Goal: Task Accomplishment & Management: Use online tool/utility

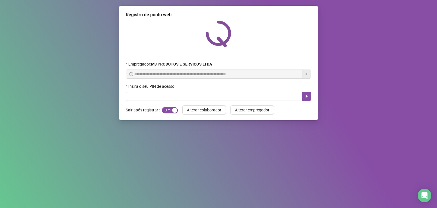
click at [147, 100] on input "text" at bounding box center [214, 96] width 177 height 9
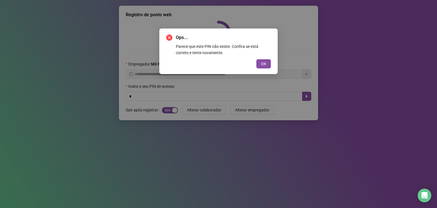
drag, startPoint x: 265, startPoint y: 63, endPoint x: 185, endPoint y: 90, distance: 84.2
click at [265, 63] on span "OK" at bounding box center [263, 64] width 5 height 6
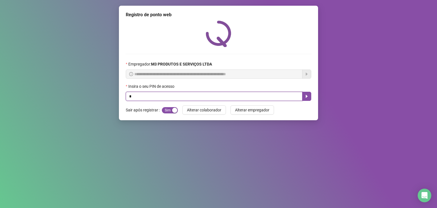
click at [140, 100] on input "*" at bounding box center [214, 96] width 177 height 9
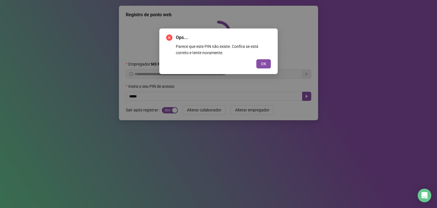
drag, startPoint x: 263, startPoint y: 62, endPoint x: 144, endPoint y: 117, distance: 132.0
click at [263, 62] on span "OK" at bounding box center [263, 64] width 5 height 6
click at [266, 64] on button "OK" at bounding box center [263, 63] width 15 height 9
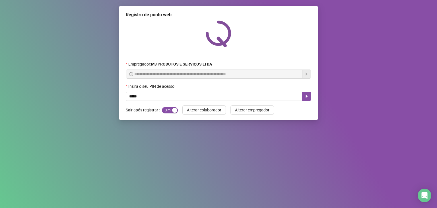
drag, startPoint x: 142, startPoint y: 98, endPoint x: 101, endPoint y: 102, distance: 41.7
click at [101, 102] on div "**********" at bounding box center [218, 104] width 437 height 208
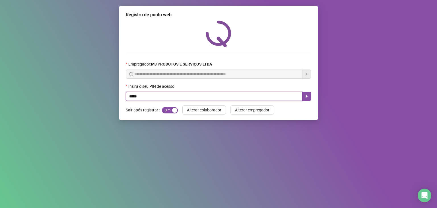
type input "*****"
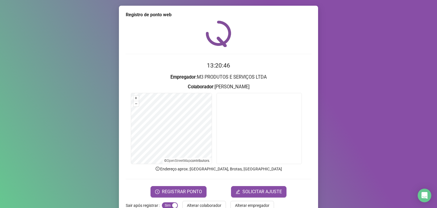
click at [100, 78] on div "Registro de ponto web 13:20:46 Empregador : M3 PRODUTOS E SERVIÇOS LTDA Colabor…" at bounding box center [218, 104] width 437 height 208
click at [175, 192] on span "REGISTRAR PONTO" at bounding box center [182, 191] width 40 height 7
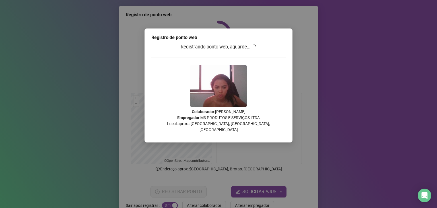
click at [340, 94] on div "Registro de ponto web Registrando ponto web, aguarde... Colaborador : LUDMILA B…" at bounding box center [218, 104] width 437 height 208
